Goal: Navigation & Orientation: Go to known website

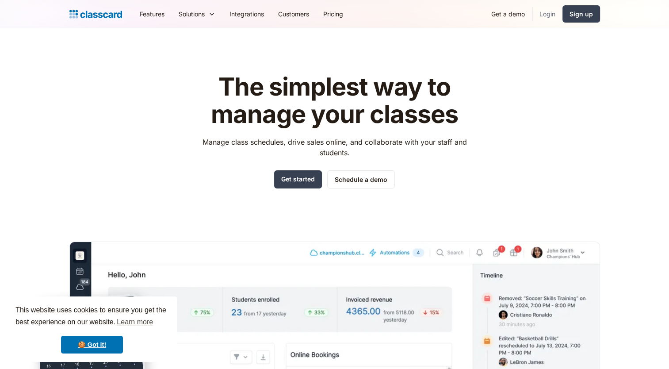
click at [546, 12] on link "Login" at bounding box center [547, 14] width 30 height 20
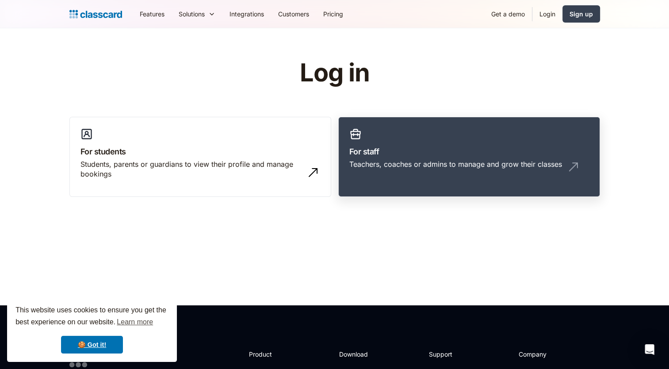
click at [430, 156] on h3 "For staff" at bounding box center [469, 151] width 240 height 12
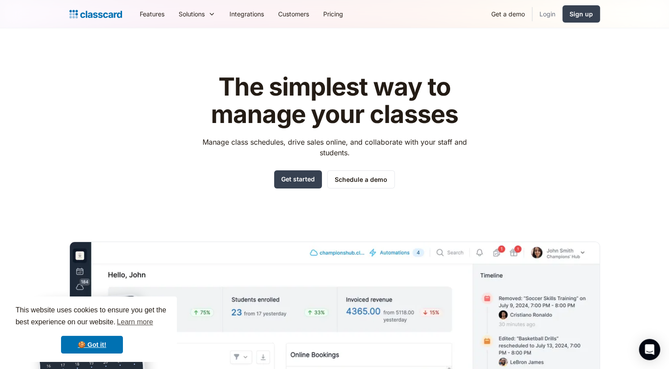
click at [546, 15] on link "Login" at bounding box center [547, 14] width 30 height 20
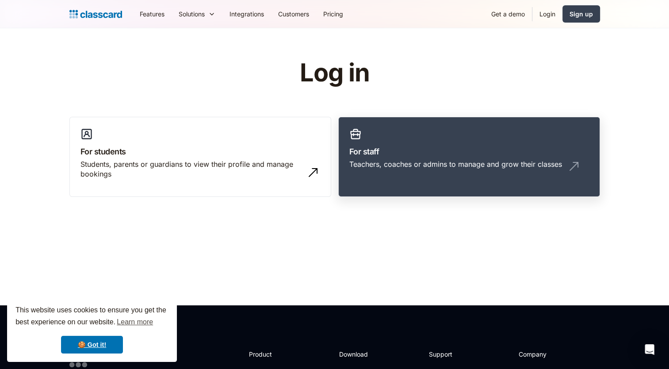
click at [450, 146] on h3 "For staff" at bounding box center [469, 151] width 240 height 12
